Goal: Information Seeking & Learning: Learn about a topic

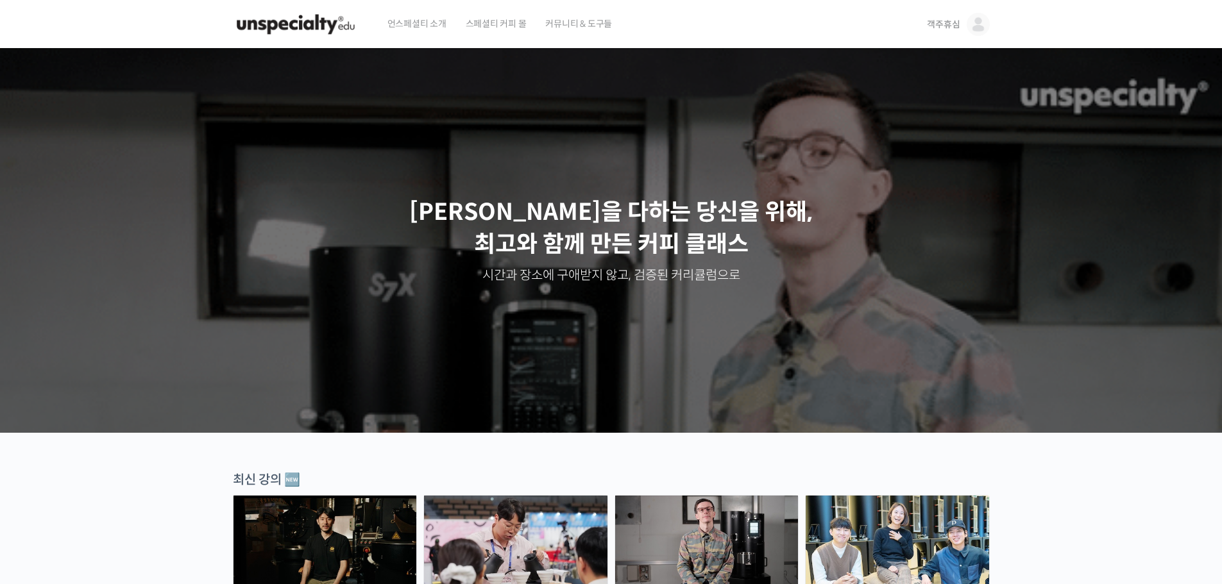
click at [981, 24] on img at bounding box center [978, 24] width 23 height 23
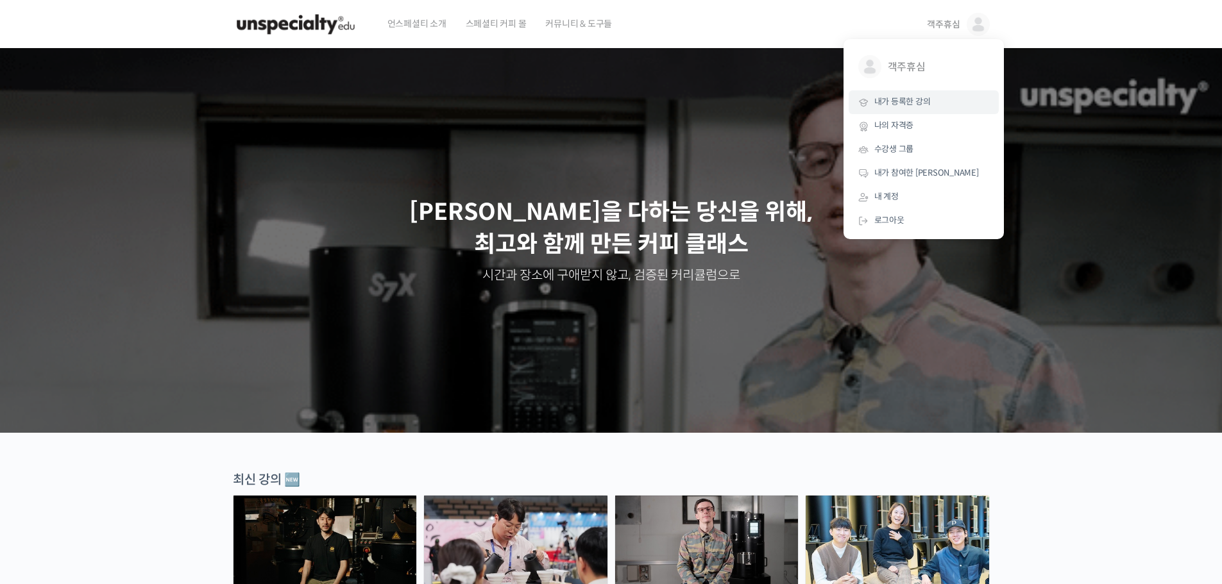
click at [897, 98] on span "내가 등록한 강의" at bounding box center [902, 101] width 56 height 11
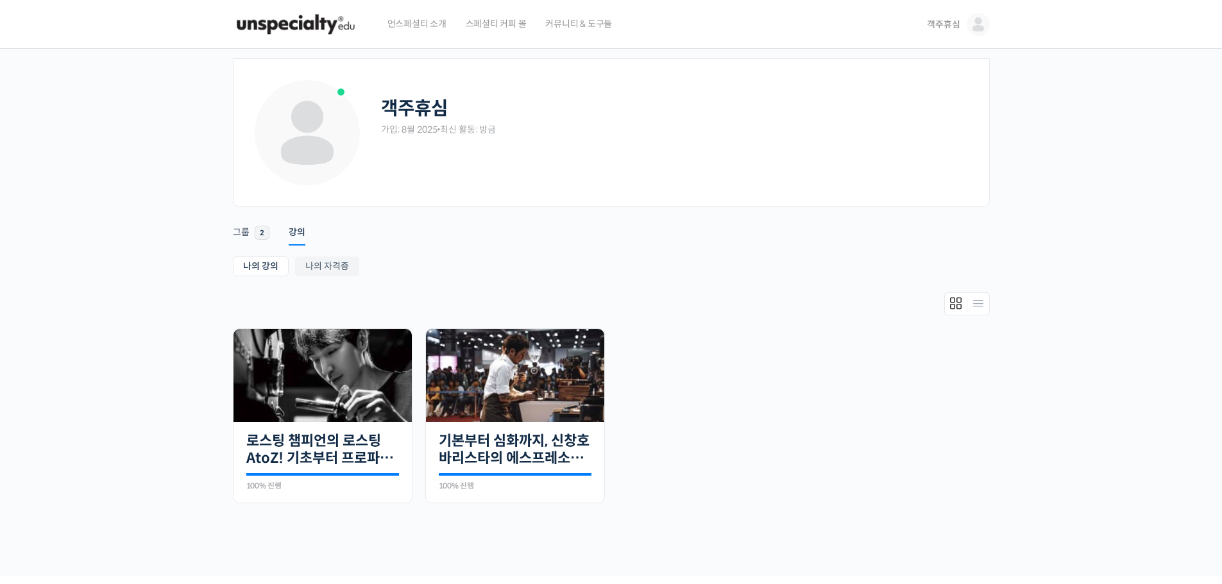
click at [247, 12] on img at bounding box center [296, 24] width 126 height 38
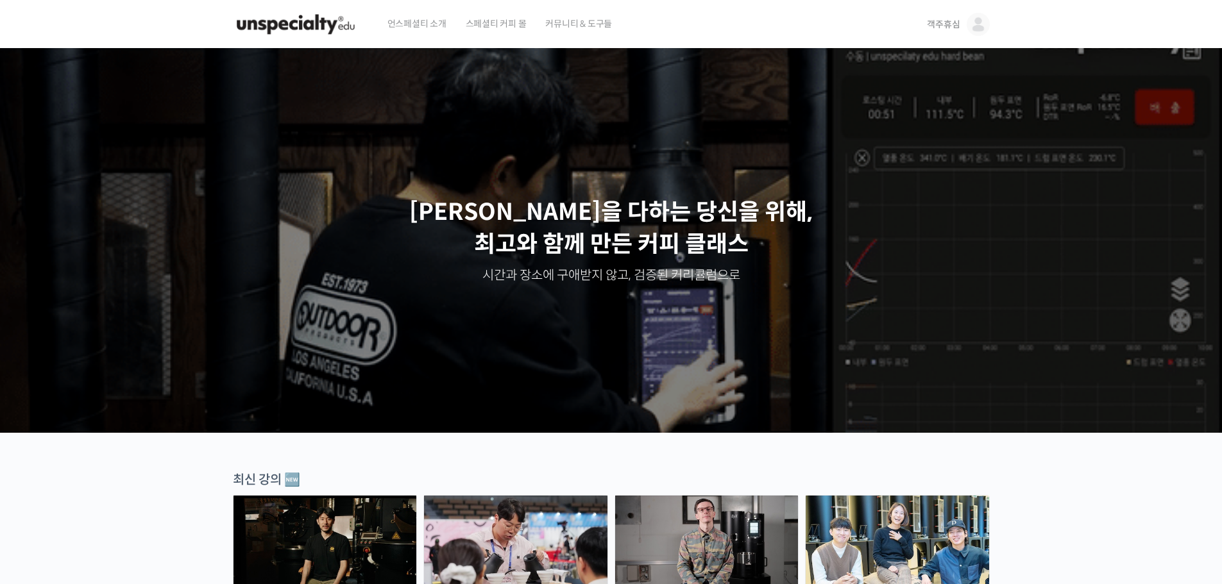
click at [974, 14] on img at bounding box center [978, 24] width 23 height 23
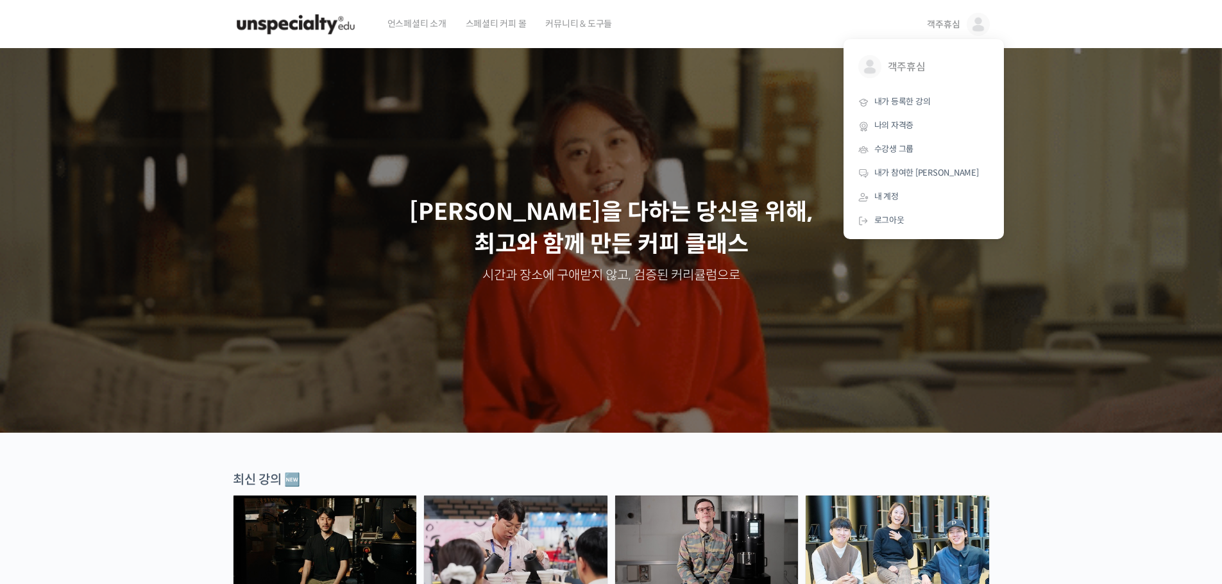
click at [684, 23] on div "언스페셜티 소개 스페셜티 커피 몰 커뮤니티 & 도구들" at bounding box center [646, 24] width 536 height 49
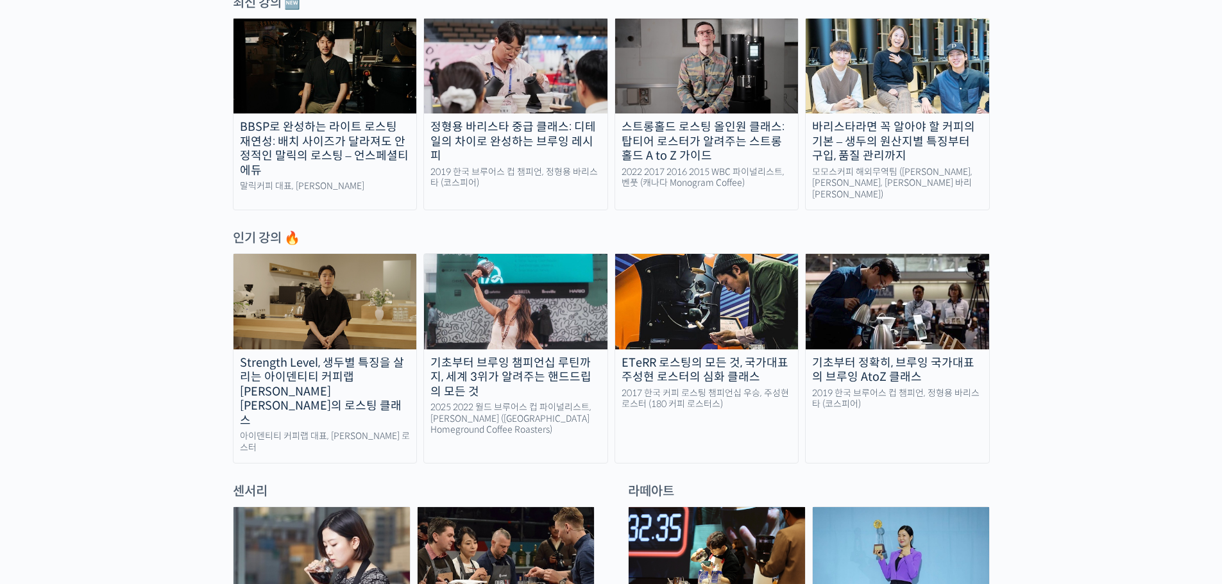
scroll to position [513, 0]
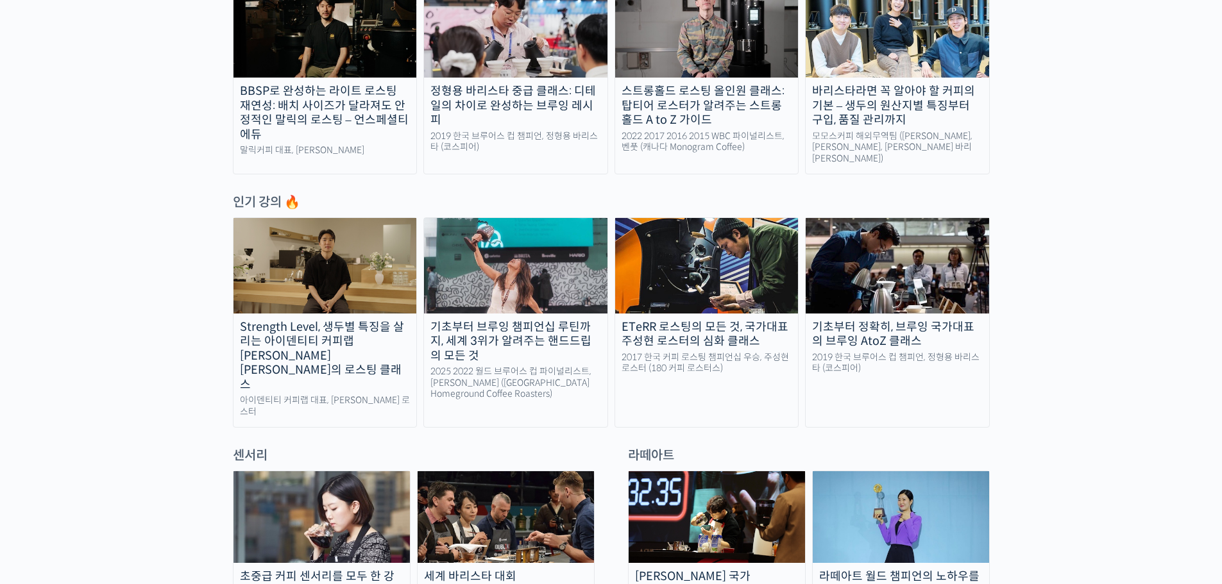
click at [486, 346] on div "기초부터 브루잉 챔피언십 루틴까지, 세계 3위가 알려주는 핸드드립의 모든 것" at bounding box center [515, 342] width 183 height 44
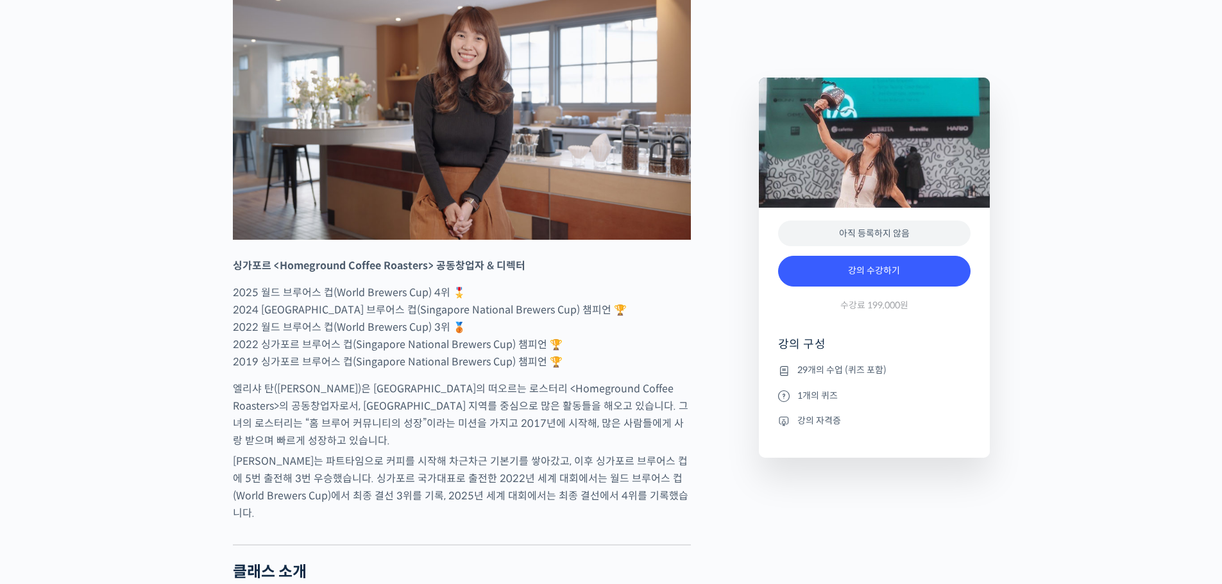
scroll to position [577, 0]
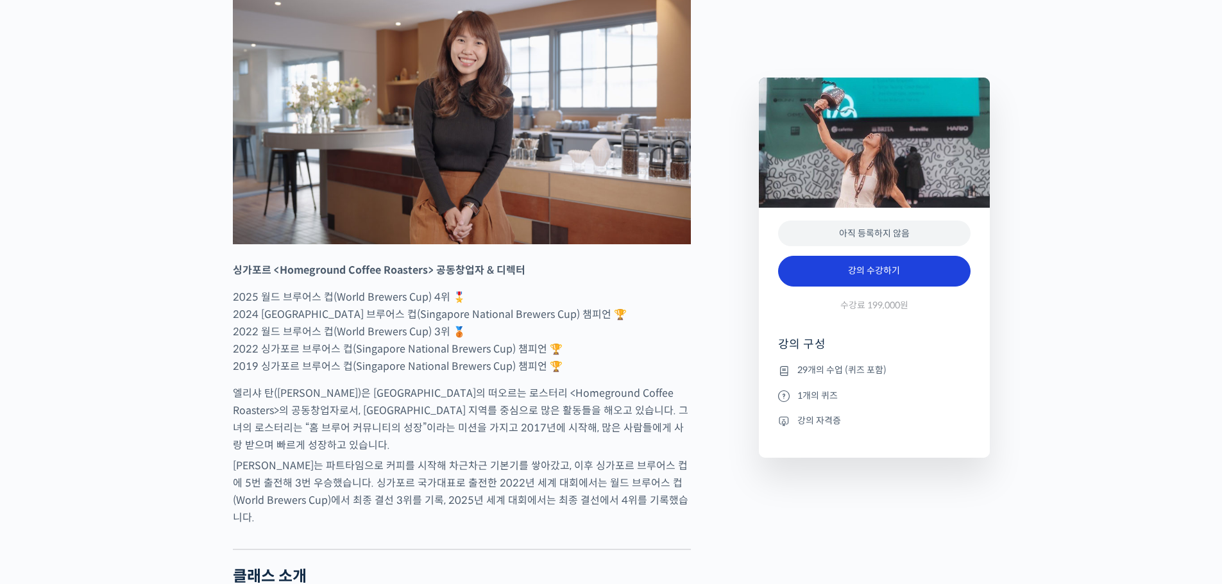
click at [919, 284] on link "강의 수강하기" at bounding box center [874, 271] width 192 height 31
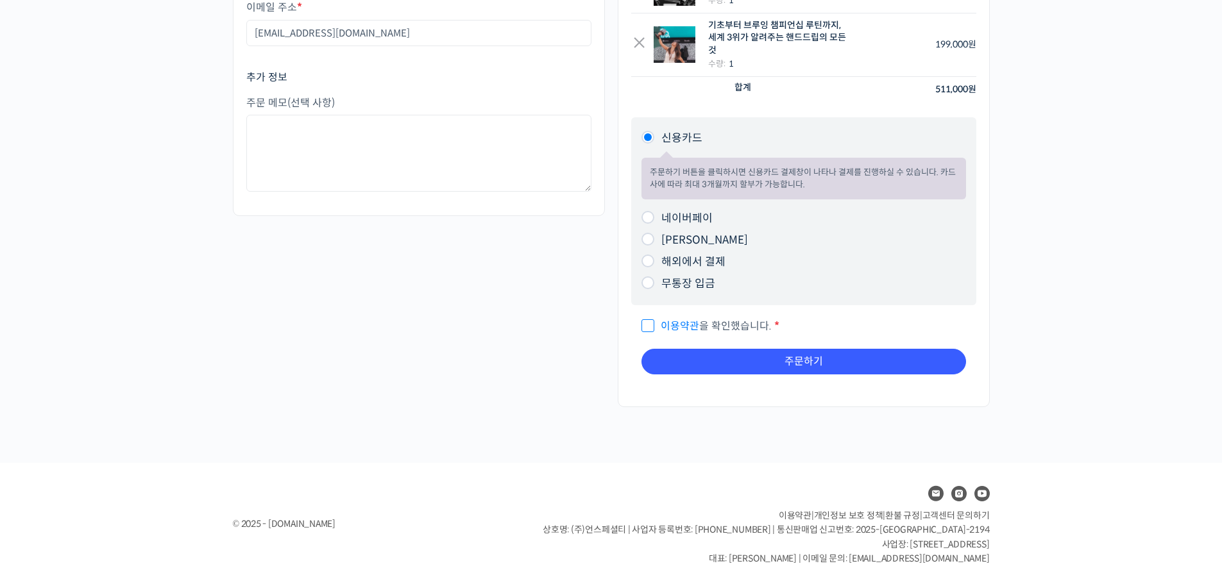
scroll to position [239, 0]
click at [692, 217] on label "네이버페이" at bounding box center [686, 217] width 51 height 13
click at [654, 217] on input "네이버페이" at bounding box center [648, 216] width 13 height 13
radio input "true"
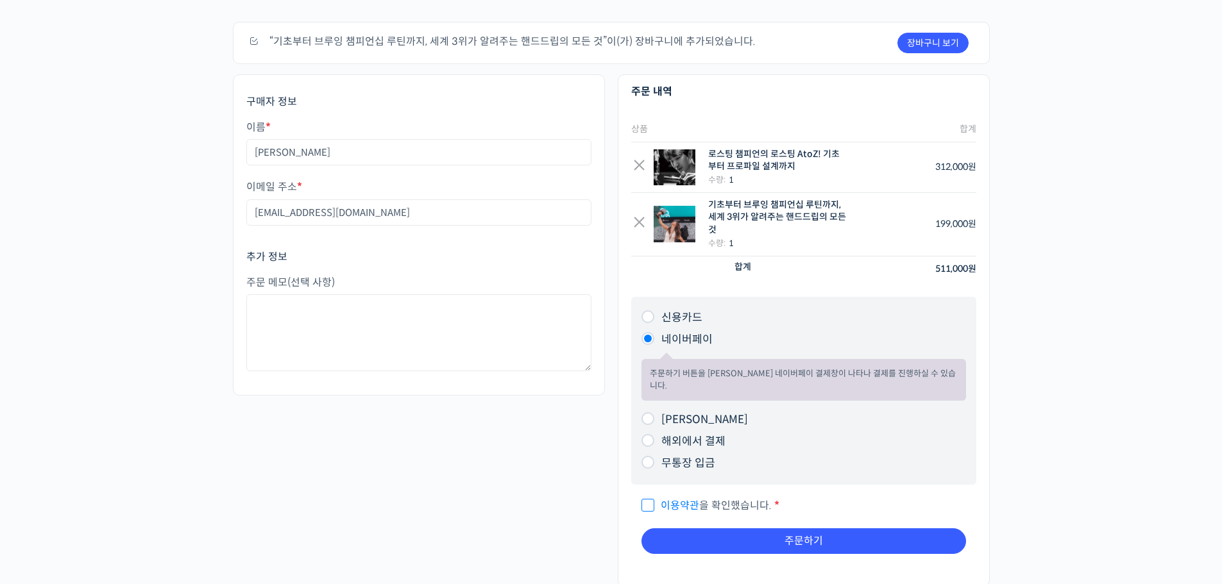
scroll to position [0, 0]
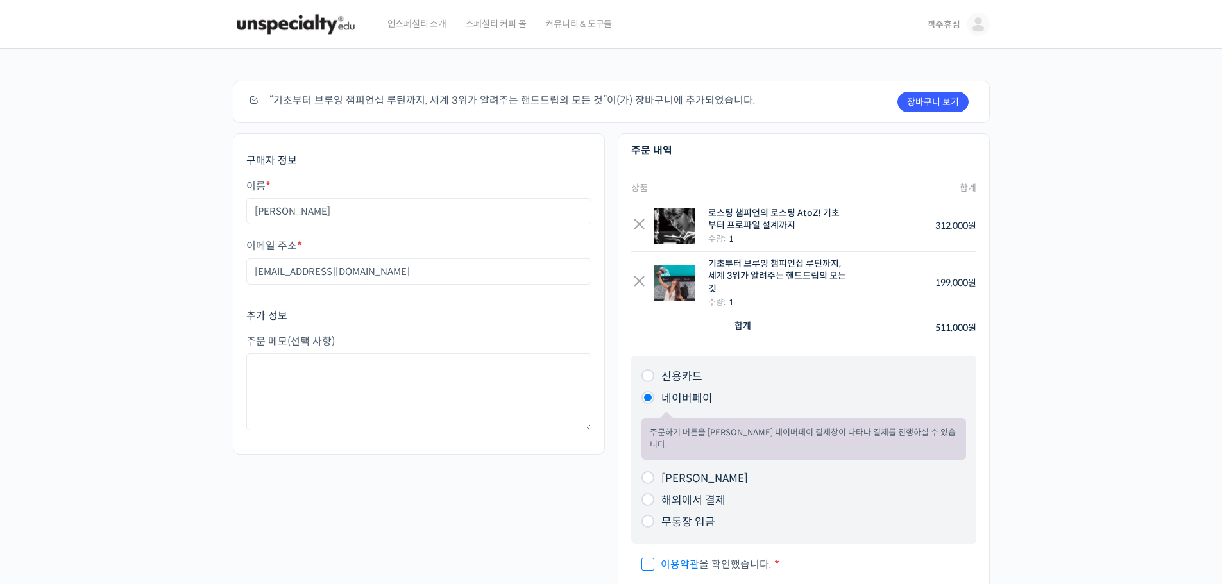
drag, startPoint x: 506, startPoint y: 289, endPoint x: 1056, endPoint y: 31, distance: 607.5
click at [976, 30] on img at bounding box center [978, 24] width 23 height 23
click at [924, 107] on span "내가 등록한 강의" at bounding box center [902, 101] width 56 height 11
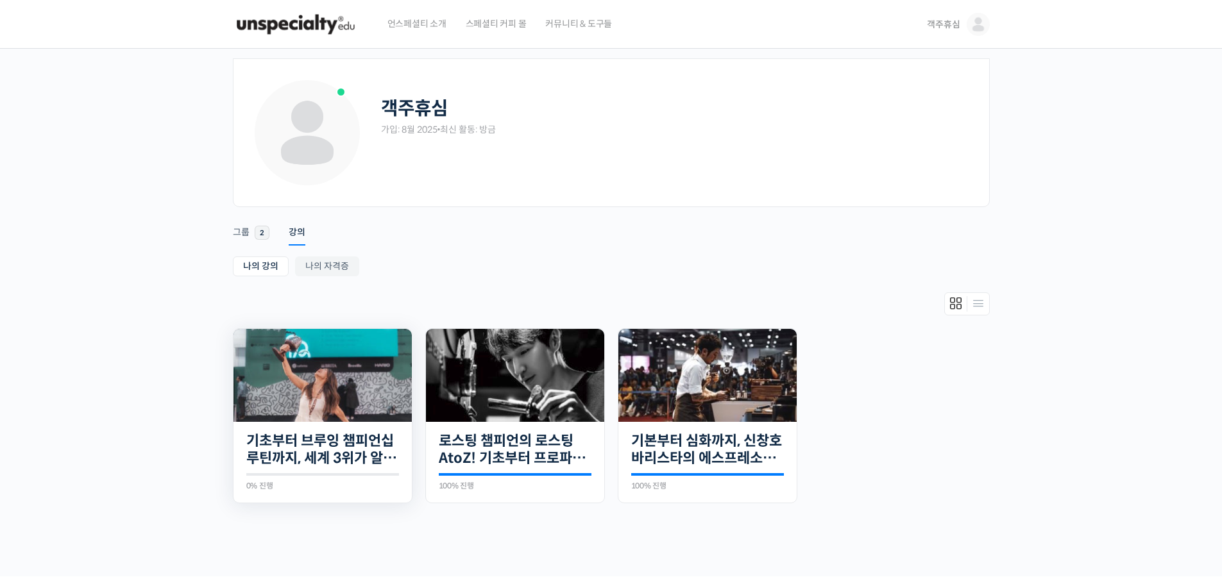
click at [325, 430] on div "29개의 수업 기초부터 브루잉 챔피언십 루틴까지, 세계 3위가 알려주는 핸드드립의 모든 것 0% 진행 최근 활동: [DATE] 9:57 오전 …" at bounding box center [323, 462] width 178 height 81
click at [325, 453] on link "기초부터 브루잉 챔피언십 루틴까지, 세계 3위가 알려주는 핸드드립의 모든 것" at bounding box center [322, 449] width 153 height 35
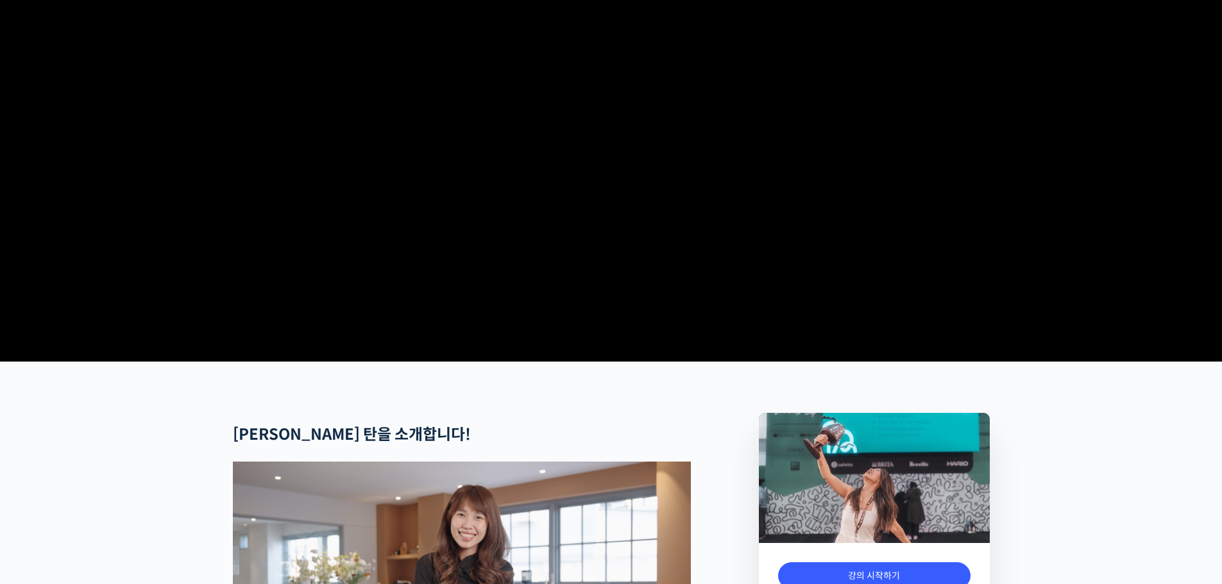
scroll to position [449, 0]
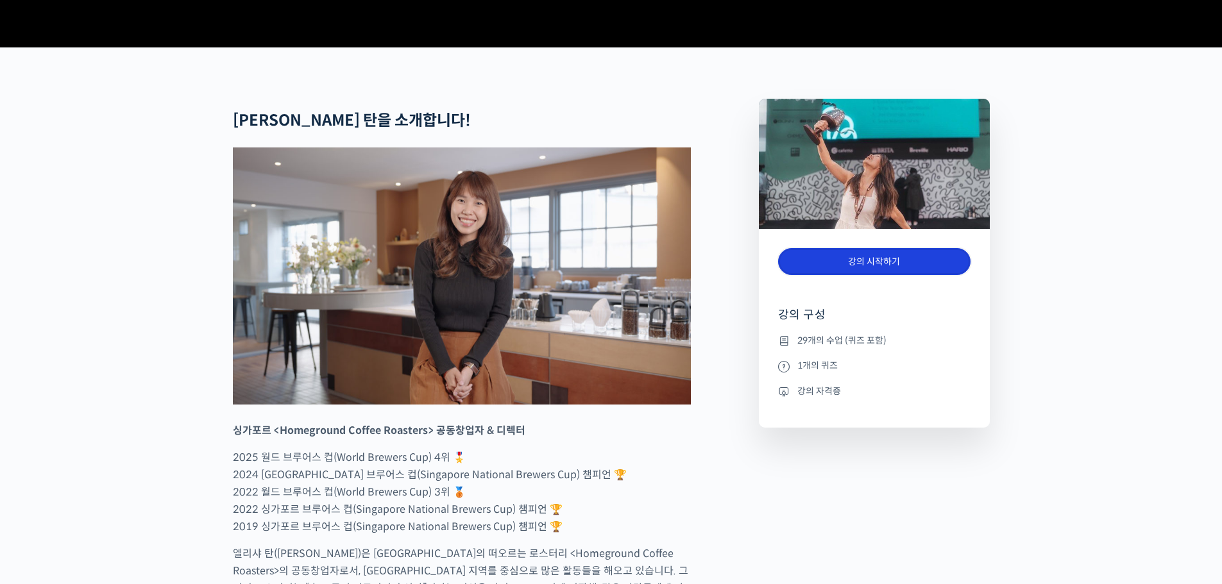
click at [877, 276] on link "강의 시작하기" at bounding box center [874, 262] width 192 height 28
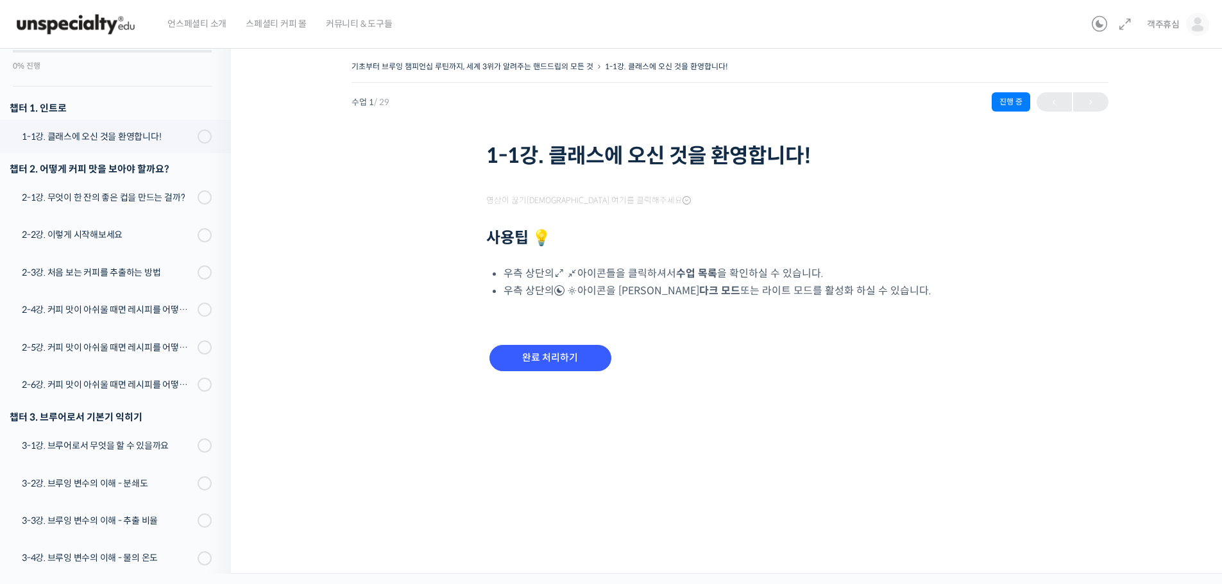
scroll to position [164, 0]
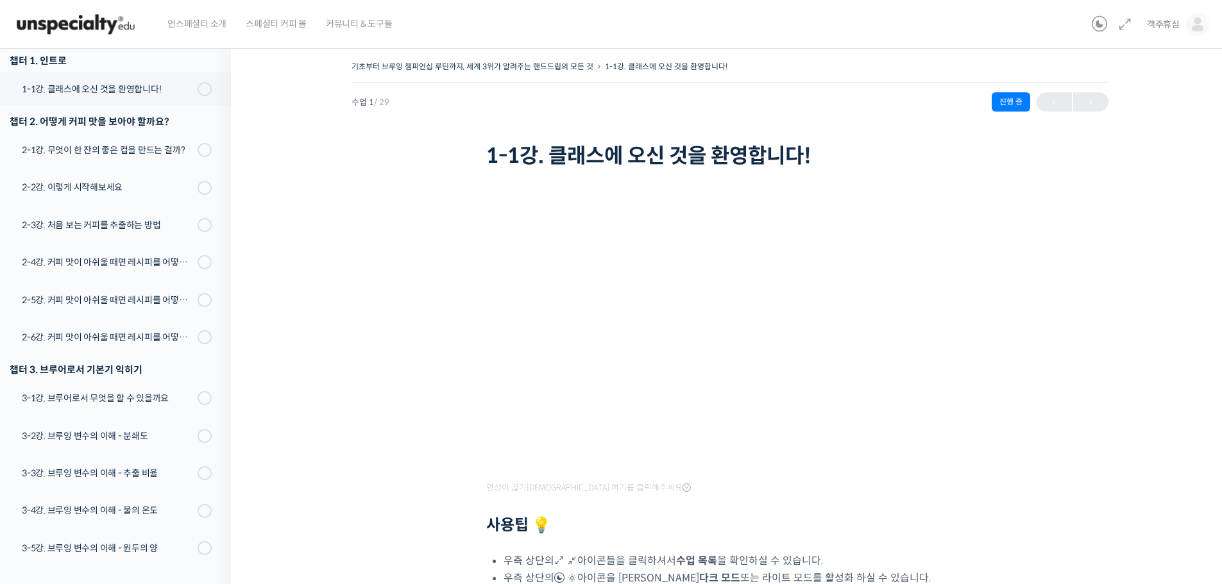
click at [1017, 459] on div "기초부터 브루잉 챔피언십 루틴까지, 세계 3위가 알려주는 핸드드립의 모든 것 1-1강. 클래스에 오신 것을 환영합니다! 진행 중 수업 1 / …" at bounding box center [729, 375] width 869 height 634
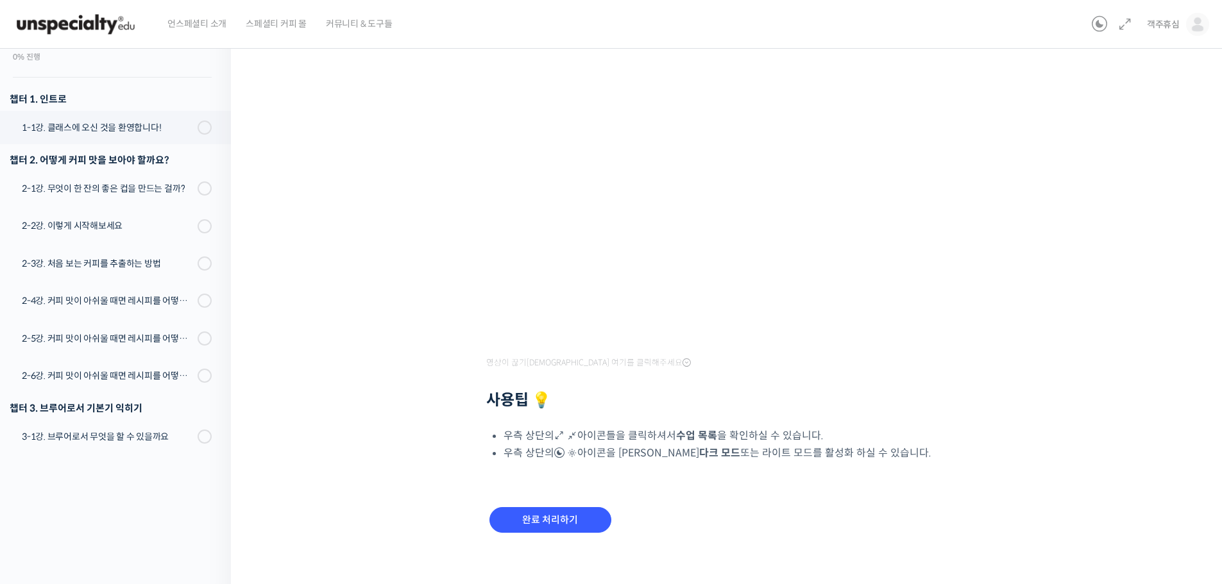
scroll to position [134, 0]
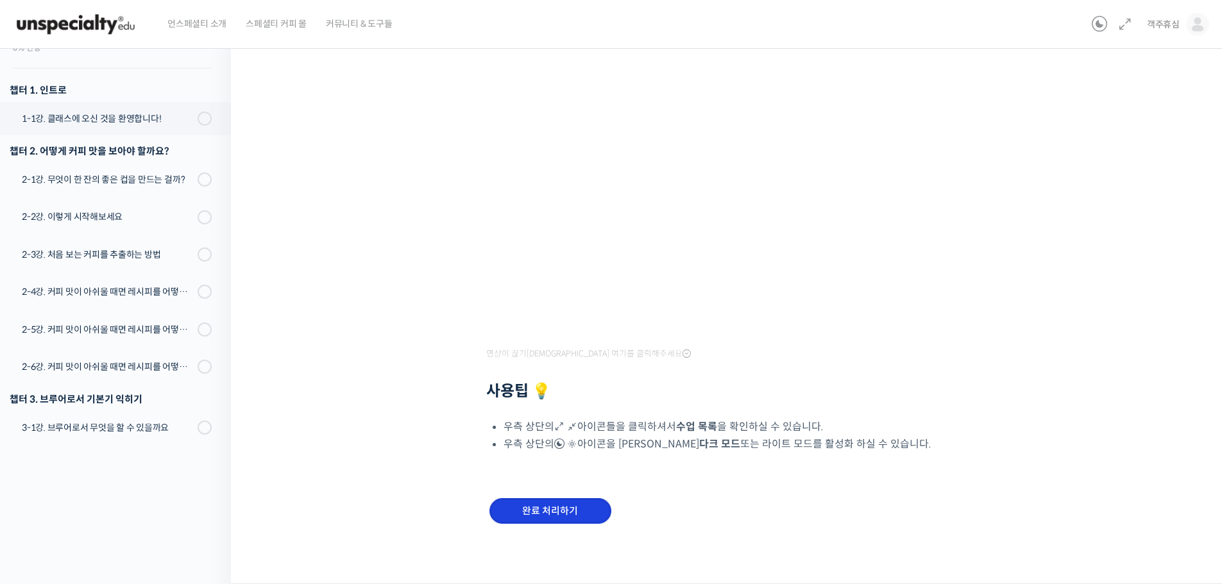
click at [530, 513] on input "완료 처리하기" at bounding box center [550, 511] width 122 height 26
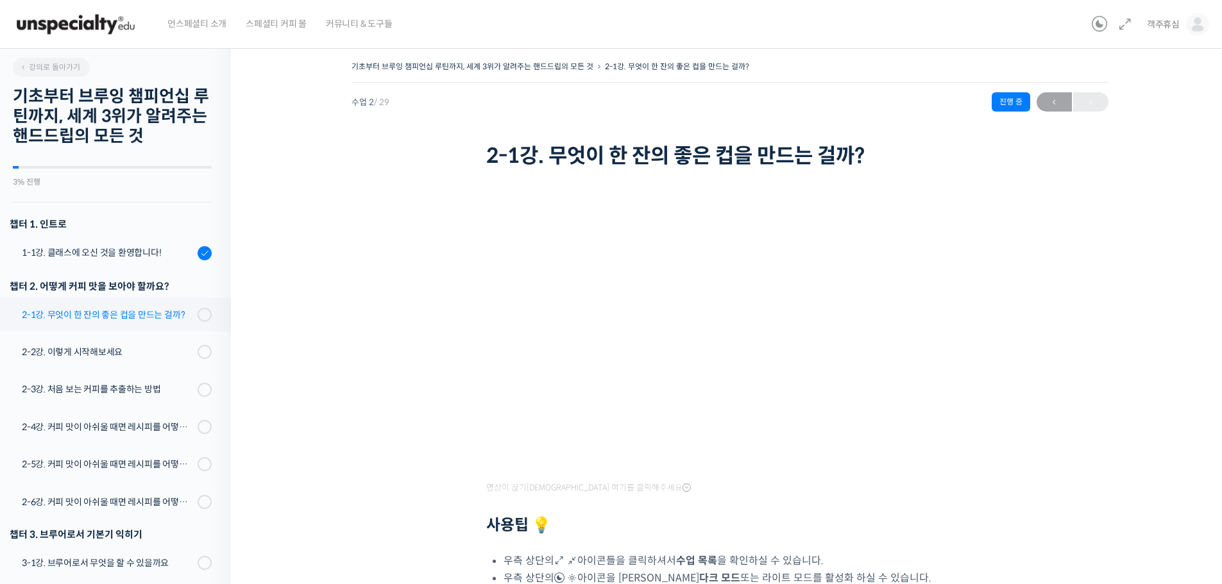
click at [96, 319] on div "2-1강. 무엇이 한 잔의 좋은 컵을 만드는 걸까?" at bounding box center [108, 315] width 172 height 14
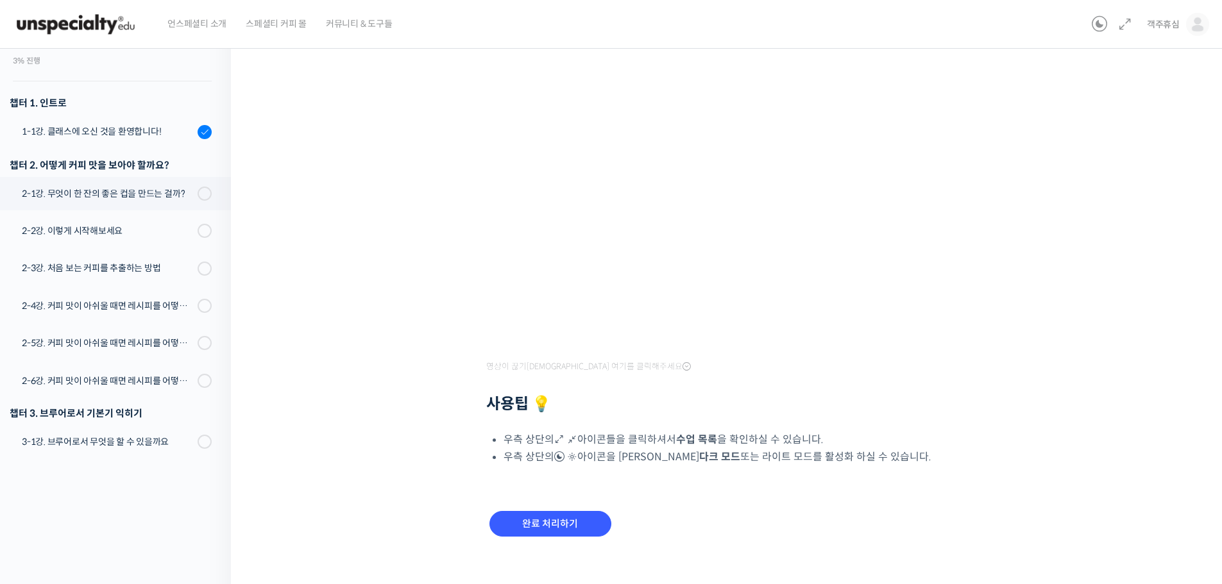
scroll to position [134, 0]
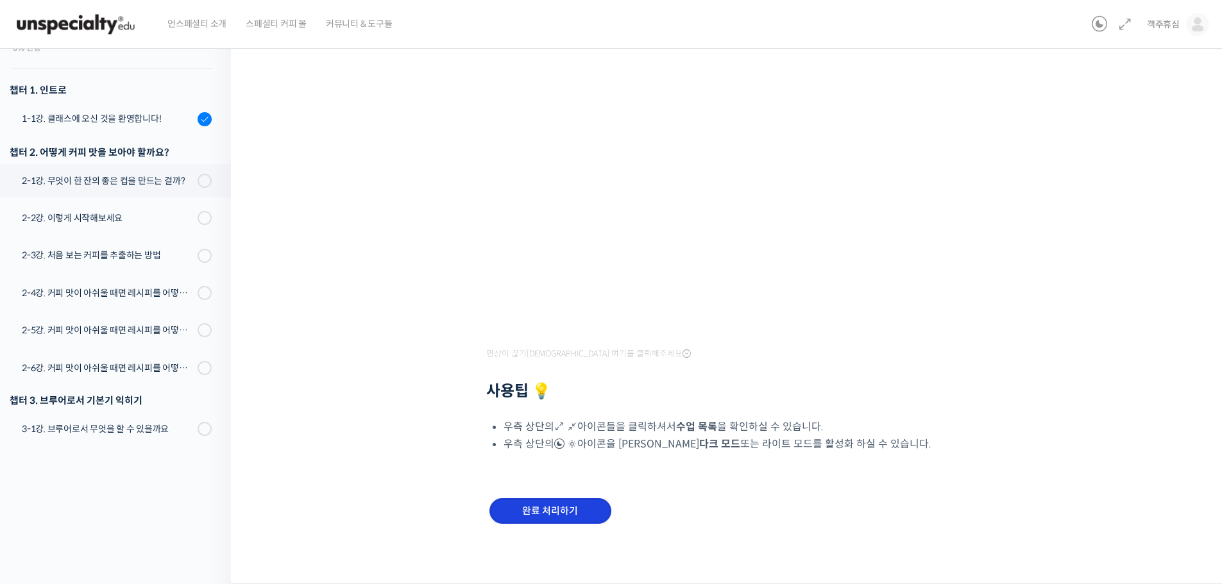
click at [580, 507] on input "완료 처리하기" at bounding box center [550, 511] width 122 height 26
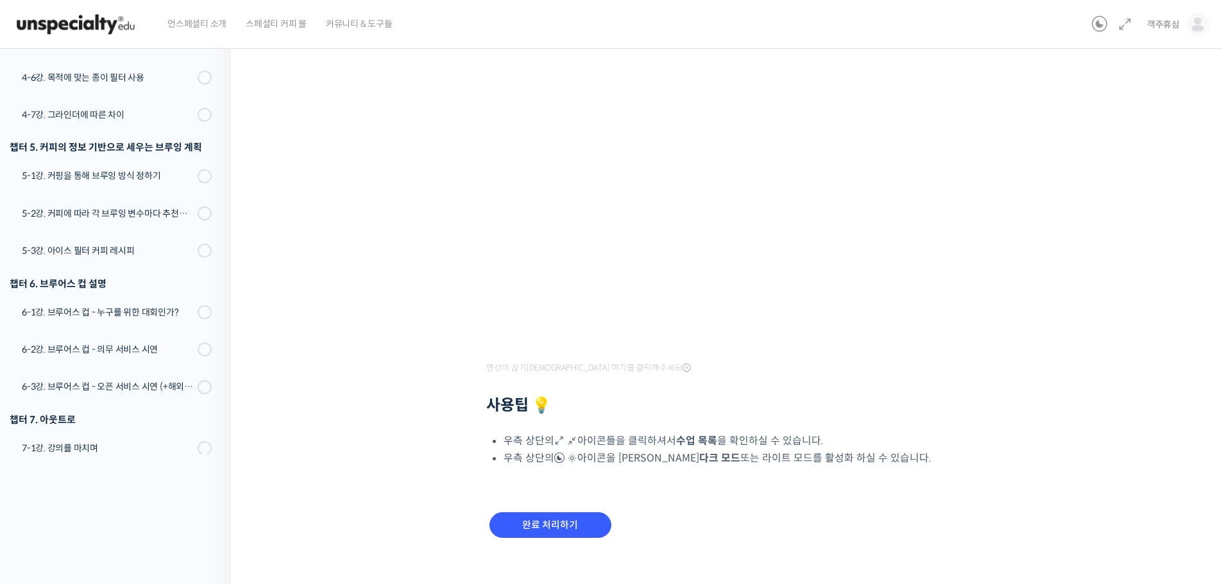
scroll to position [134, 0]
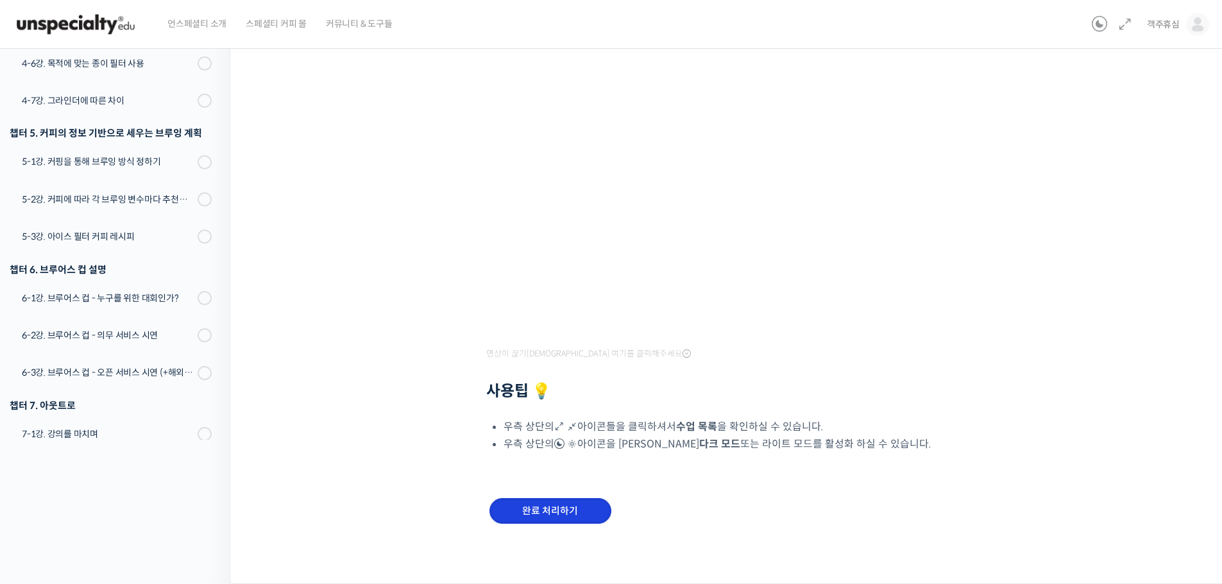
click at [558, 500] on input "완료 처리하기" at bounding box center [550, 511] width 122 height 26
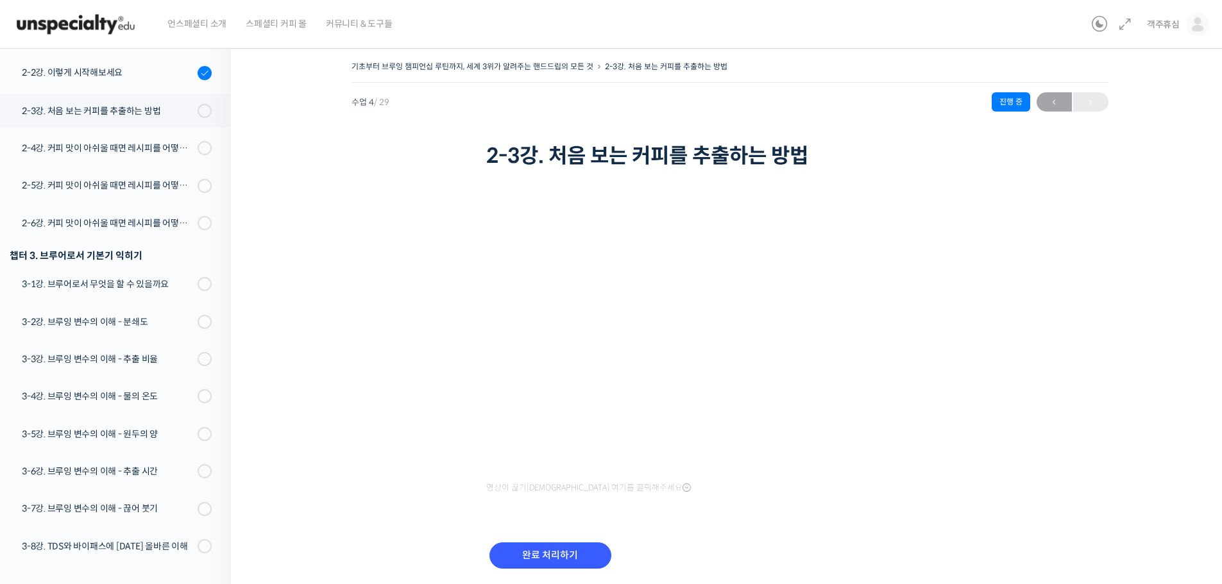
scroll to position [327, 0]
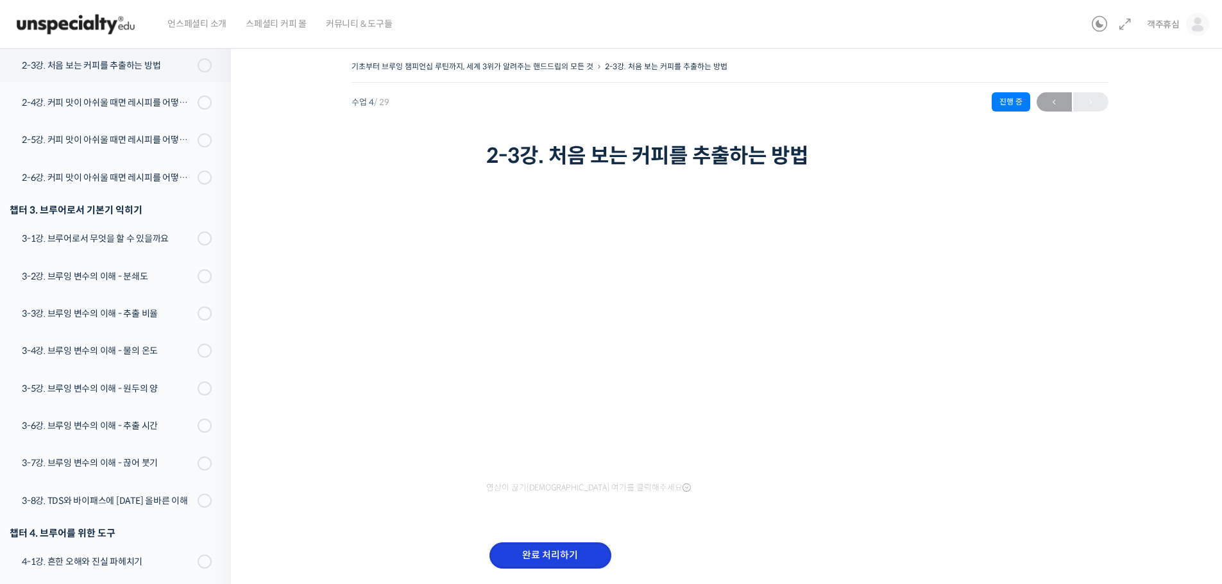
click at [575, 554] on input "완료 처리하기" at bounding box center [550, 556] width 122 height 26
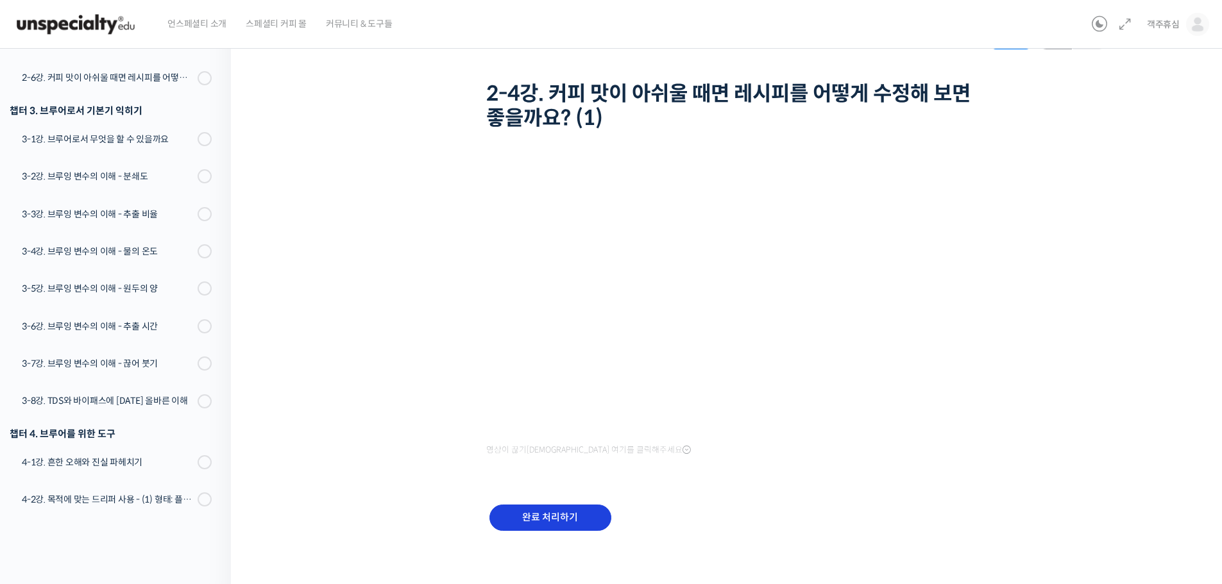
scroll to position [64, 0]
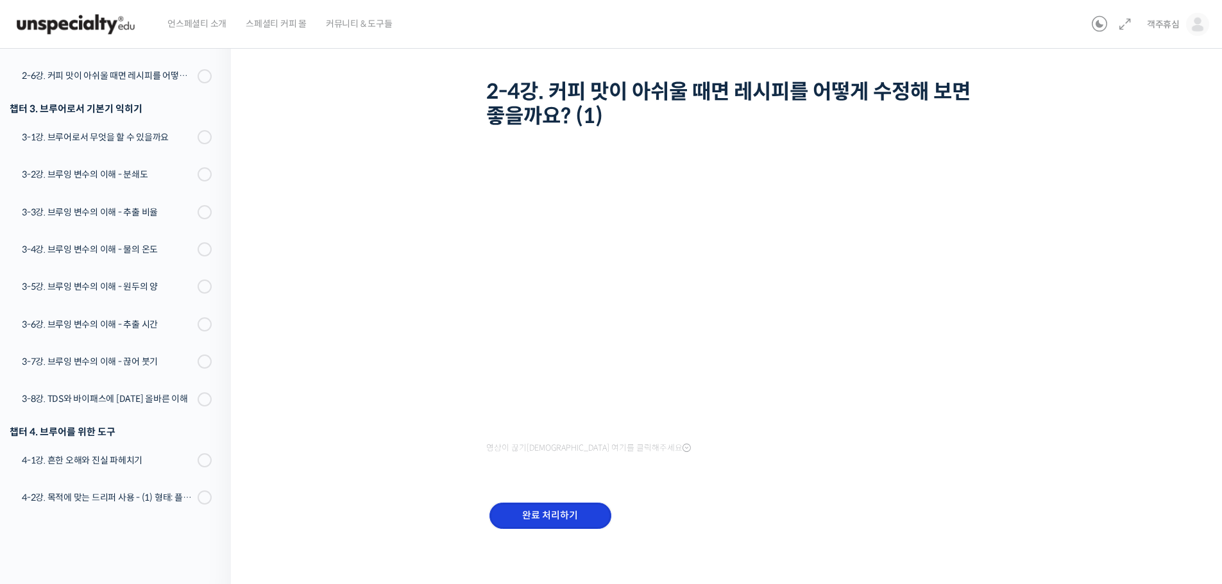
click at [581, 518] on input "완료 처리하기" at bounding box center [550, 516] width 122 height 26
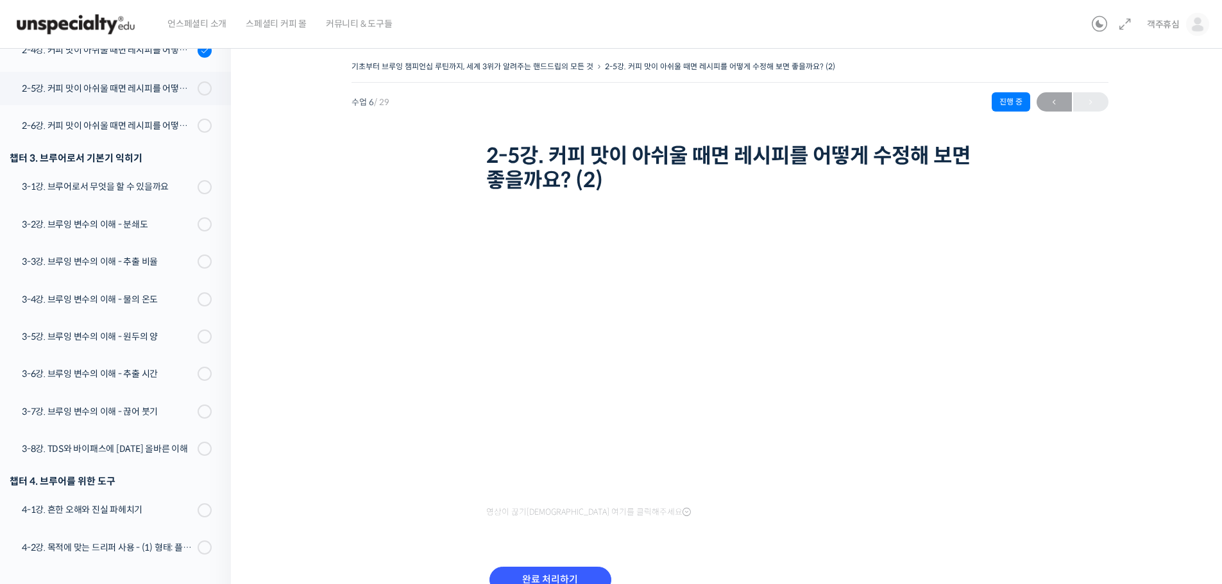
scroll to position [404, 0]
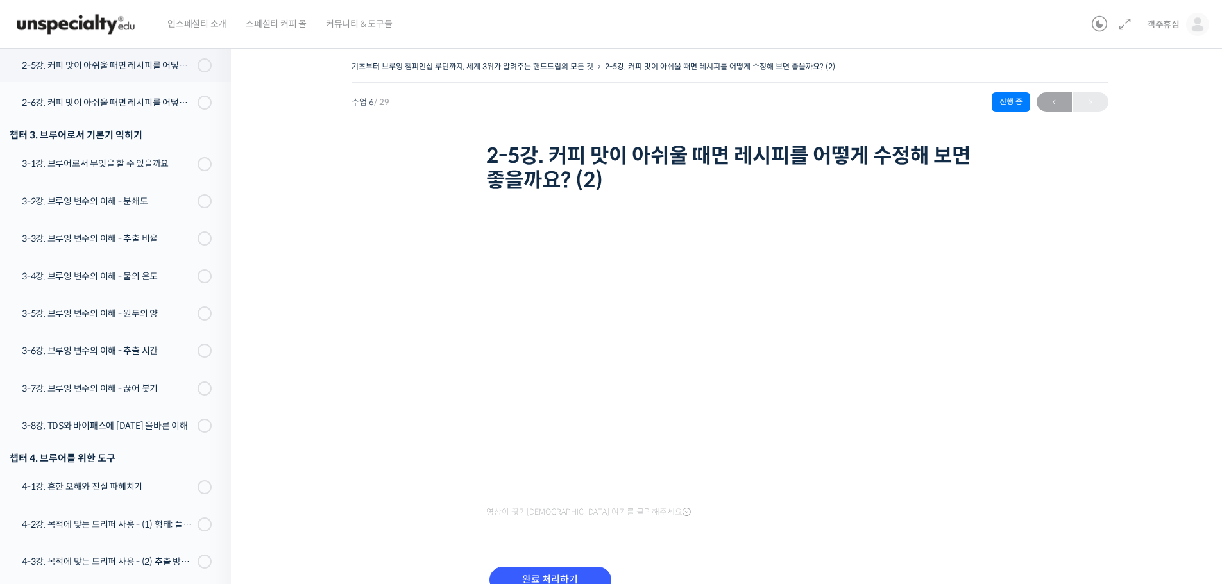
click at [1113, 393] on div "기초부터 브루잉 챔피언십 루틴까지, 세계 3위가 알려주는 핸드드립의 모든 것 2-5강. 커피 맛이 아쉬울 때면 레시피를 어떻게 수정해 보면 좋…" at bounding box center [729, 343] width 869 height 570
